Goal: Information Seeking & Learning: Learn about a topic

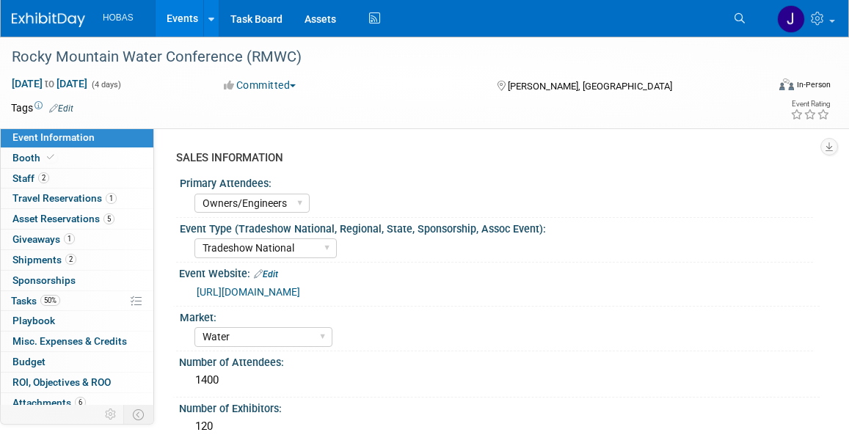
select select "Owners/Engineers"
select select "Tradeshow National"
select select "Water"
select select "Exhibiting"
click at [194, 13] on link "Events" at bounding box center [183, 18] width 54 height 37
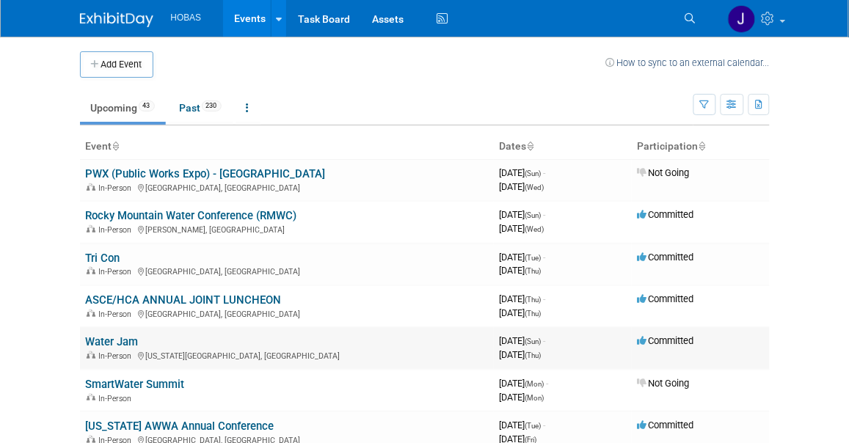
click at [118, 339] on link "Water Jam" at bounding box center [112, 341] width 53 height 13
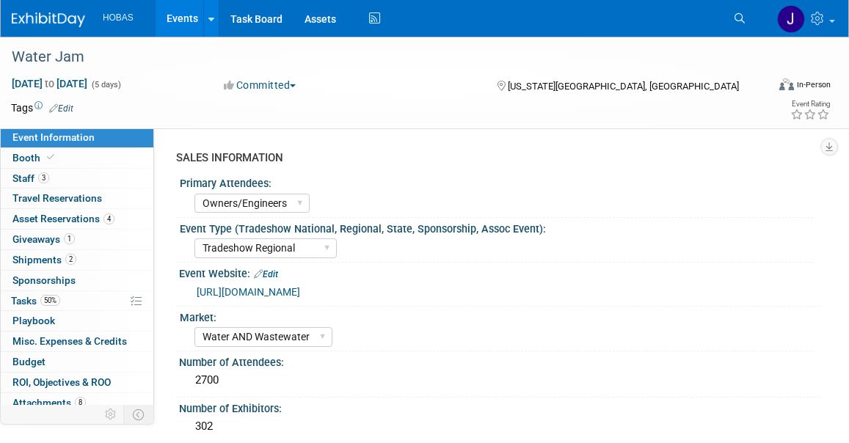
select select "Owners/Engineers"
select select "Tradeshow Regional"
select select "Water AND Wastewater"
select select "Exhibiting"
click at [38, 258] on span "Shipments 2" at bounding box center [44, 260] width 64 height 12
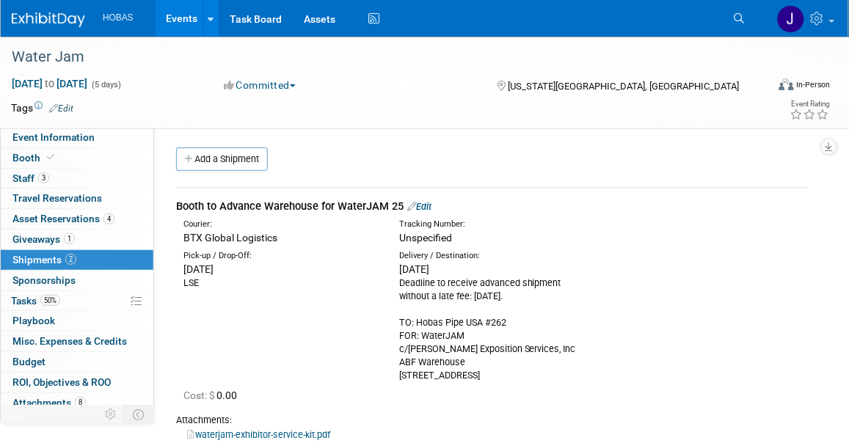
drag, startPoint x: 485, startPoint y: 372, endPoint x: 384, endPoint y: 288, distance: 131.8
click at [384, 288] on div "Pick-up / Drop-Off: [DATE] LSE TO: Hobas Pipe USA #262 FOR: WaterJAM ABF Wareho…" at bounding box center [492, 314] width 654 height 136
copy div "Delivery / Destination: [DATE] Deadline to receive advanced shipment without a …"
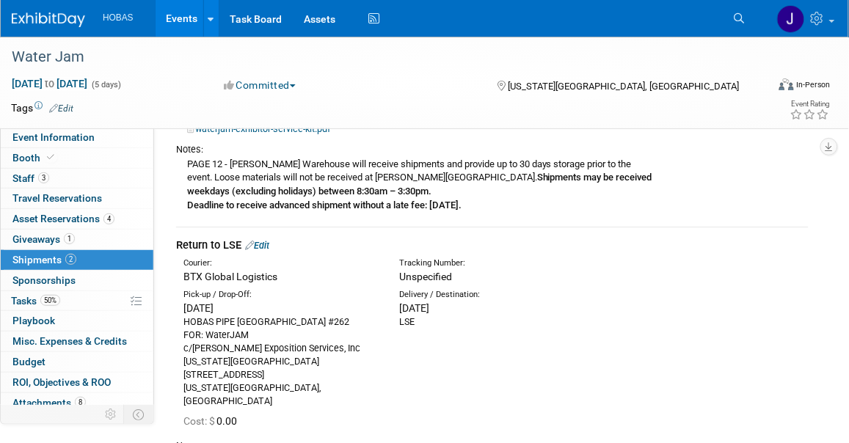
scroll to position [326, 0]
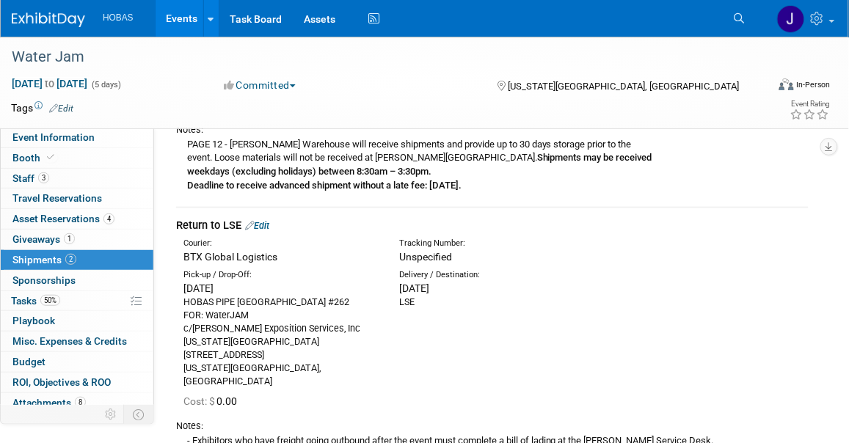
drag, startPoint x: 271, startPoint y: 372, endPoint x: 183, endPoint y: 291, distance: 119.4
click at [183, 291] on div "[DATE] HOBAS PIPE USA #262 FOR: WaterJAM c/[PERSON_NAME] Exposition Services, I…" at bounding box center [280, 335] width 194 height 107
click at [423, 420] on div "Notes:" at bounding box center [492, 426] width 632 height 13
drag, startPoint x: 178, startPoint y: 274, endPoint x: 287, endPoint y: 368, distance: 143.1
click at [287, 368] on div "Pick-up / Drop-Off: [DATE] HOBAS PIPE USA #262 FOR: WaterJAM c/[PERSON_NAME] Ex…" at bounding box center [280, 329] width 216 height 119
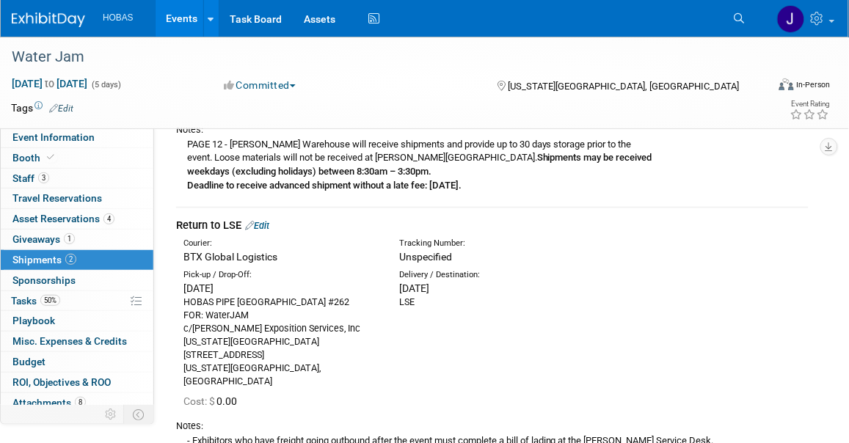
copy div "Pick-up / Drop-Off: [DATE] HOBAS PIPE [GEOGRAPHIC_DATA] #262 FOR: WaterJAM c/[P…"
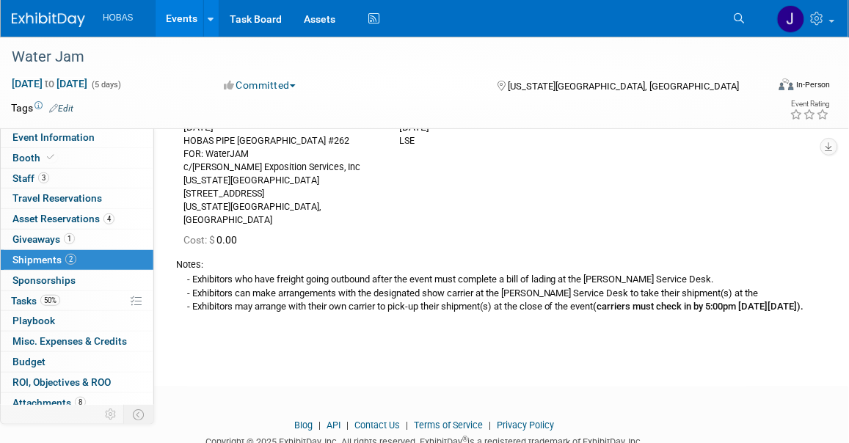
scroll to position [489, 0]
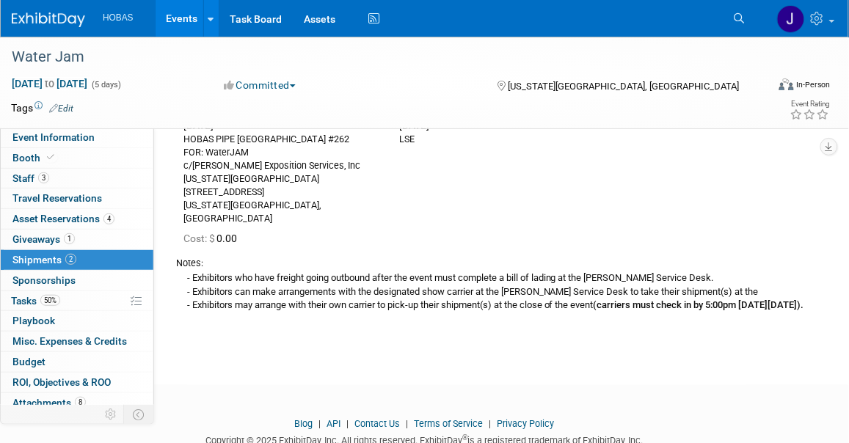
drag, startPoint x: 384, startPoint y: 302, endPoint x: 189, endPoint y: 293, distance: 195.3
click at [189, 293] on div "- Exhibitors who have freight going outbound after the event must complete a bi…" at bounding box center [492, 292] width 632 height 43
copy div "Exhibitors may arrange with their own carrier to pick-up their shipment(s) at t…"
